Goal: Purchase product/service

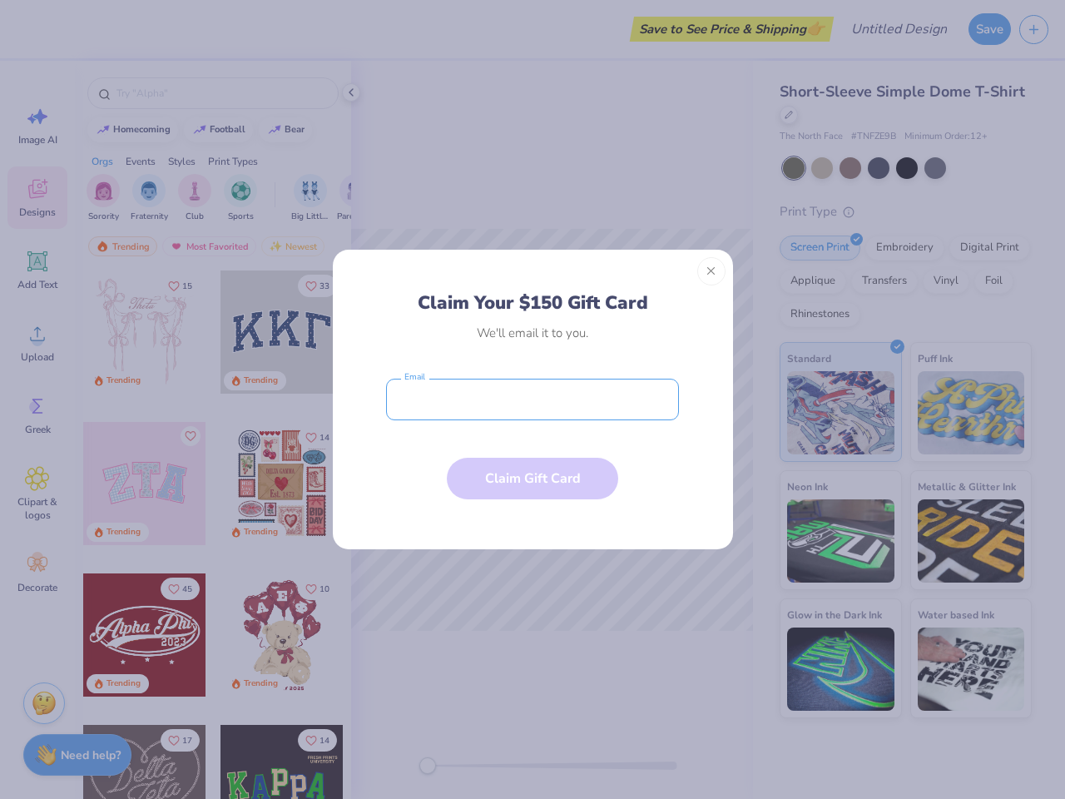
click at [533, 399] on input "email" at bounding box center [532, 400] width 293 height 42
click at [712, 271] on button "Close" at bounding box center [711, 271] width 28 height 28
